Goal: Task Accomplishment & Management: Manage account settings

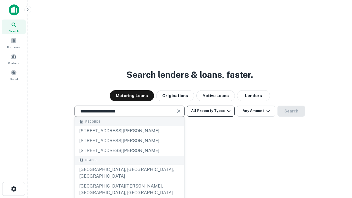
click at [129, 181] on div "[GEOGRAPHIC_DATA], [GEOGRAPHIC_DATA], [GEOGRAPHIC_DATA]" at bounding box center [129, 173] width 109 height 16
click at [210, 111] on button "All Property Types" at bounding box center [211, 110] width 48 height 11
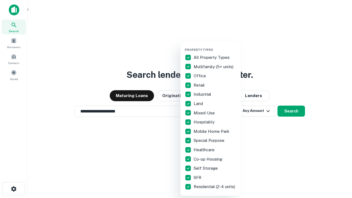
type input "**********"
click at [215, 46] on button "button" at bounding box center [215, 46] width 60 height 0
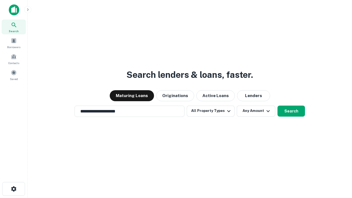
scroll to position [3, 66]
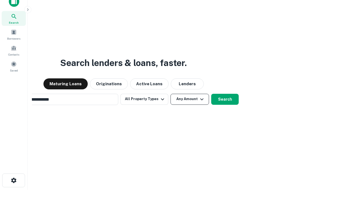
click at [170, 94] on button "Any Amount" at bounding box center [189, 99] width 38 height 11
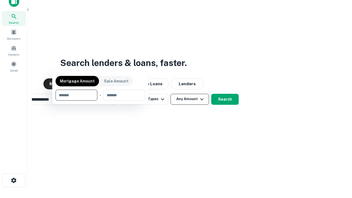
scroll to position [9, 0]
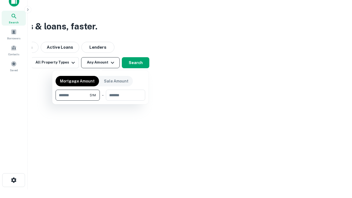
type input "*******"
click at [100, 101] on button "button" at bounding box center [100, 101] width 90 height 0
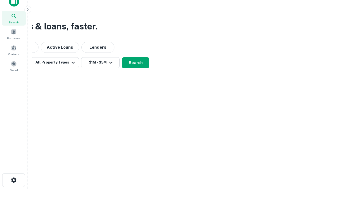
scroll to position [9, 0]
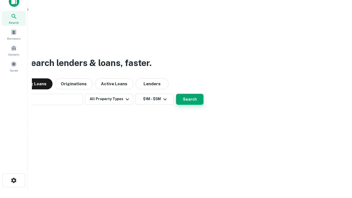
click at [176, 94] on button "Search" at bounding box center [189, 99] width 27 height 11
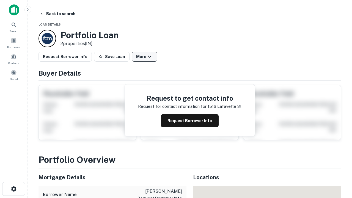
click at [144, 57] on button "More" at bounding box center [145, 57] width 26 height 10
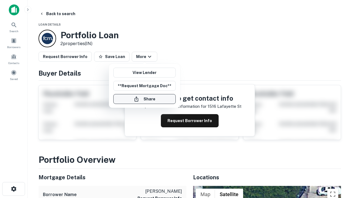
click at [144, 99] on button "Share" at bounding box center [144, 99] width 62 height 10
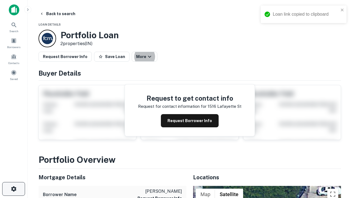
click at [13, 189] on icon "button" at bounding box center [13, 188] width 7 height 7
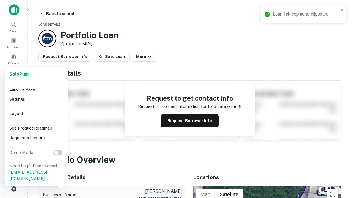
click at [36, 113] on li "Logout" at bounding box center [36, 113] width 59 height 10
